Goal: Information Seeking & Learning: Learn about a topic

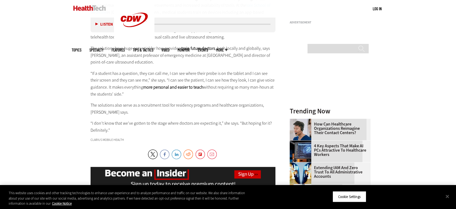
scroll to position [566, 0]
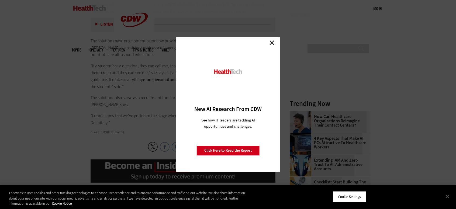
click at [270, 41] on link "Close" at bounding box center [272, 43] width 8 height 8
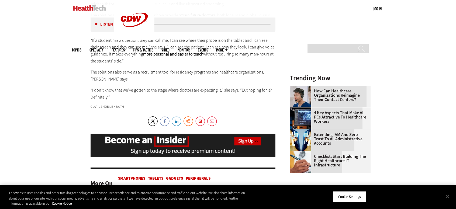
scroll to position [618, 0]
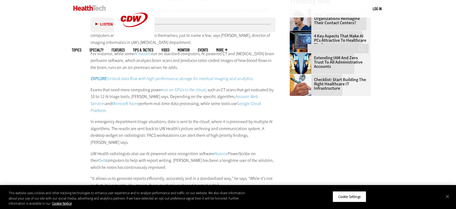
scroll to position [674, 0]
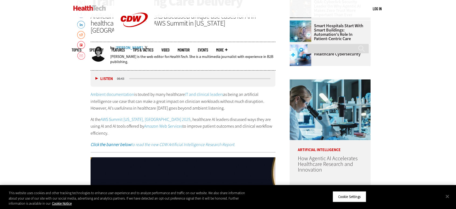
scroll to position [270, 0]
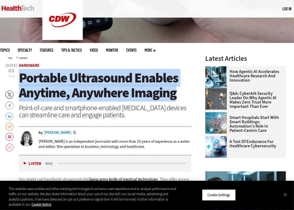
drag, startPoint x: 177, startPoint y: 93, endPoint x: 20, endPoint y: 82, distance: 158.2
click at [20, 82] on h1 "Portable Ultrasound Enables Anytime, Anywhere Imaging" at bounding box center [105, 85] width 172 height 30
copy span "Portable Ultrasound Enables Anytime, Anywhere Imaging"
